Goal: Information Seeking & Learning: Find specific fact

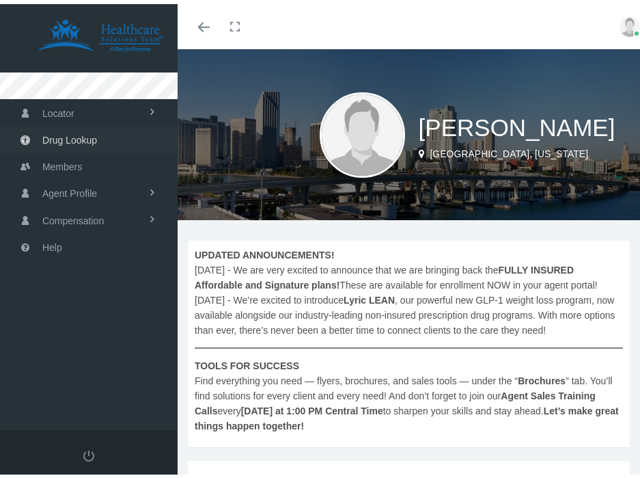
click at [100, 128] on link "Drug Lookup" at bounding box center [89, 135] width 178 height 27
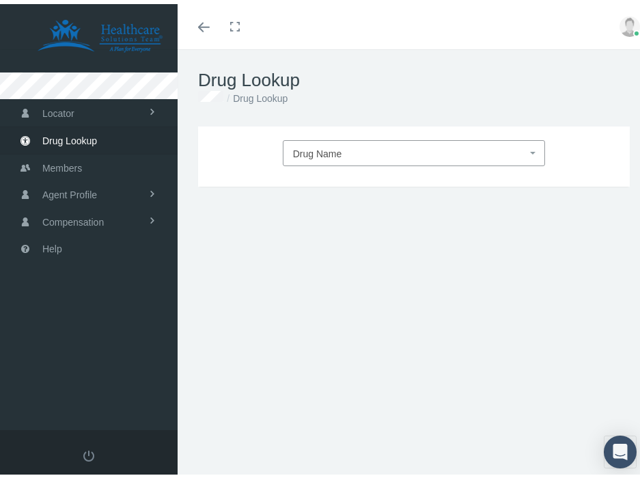
click at [393, 143] on span "Drug Name" at bounding box center [410, 150] width 234 height 18
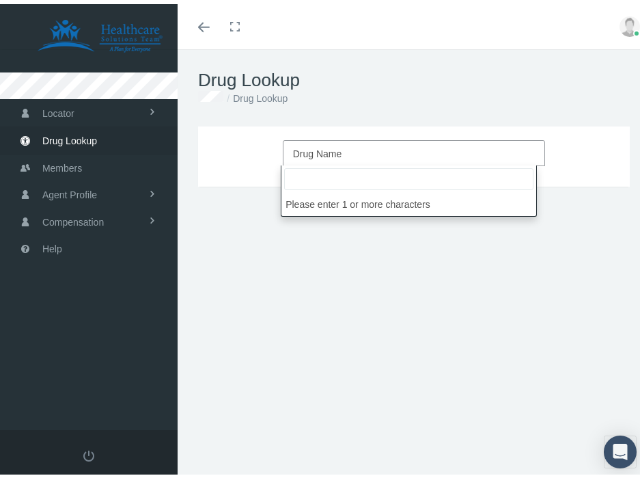
click at [383, 152] on span "Drug Name" at bounding box center [410, 150] width 234 height 18
click at [356, 178] on input "search" at bounding box center [408, 175] width 249 height 22
type input "lamotragine"
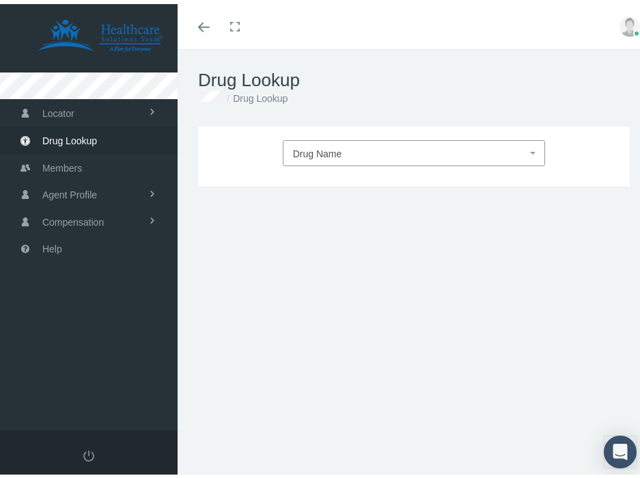
click at [374, 292] on div "Drug Name DRUG TYPE DRUG CLASS Update Form, Strength, Days Supply, Quantity DRU…" at bounding box center [414, 293] width 473 height 342
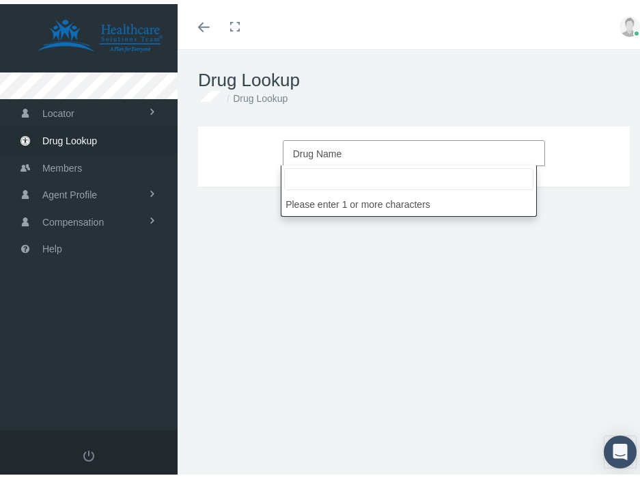
click at [340, 155] on span "Drug Name" at bounding box center [410, 150] width 234 height 18
type input "lamotragine"
